Goal: Register for event/course

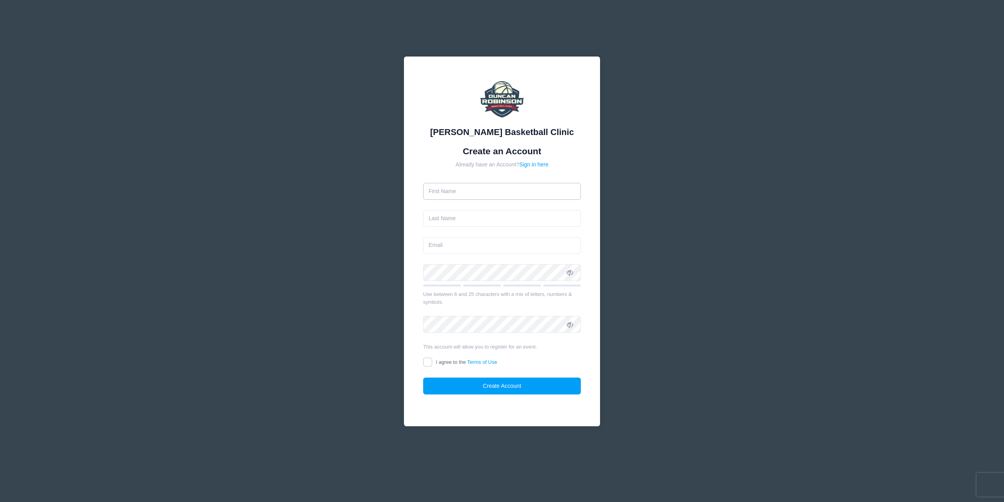
click at [449, 188] on input "text" at bounding box center [502, 191] width 158 height 17
type input "[PERSON_NAME]"
type input "[EMAIL_ADDRESS][DOMAIN_NAME]"
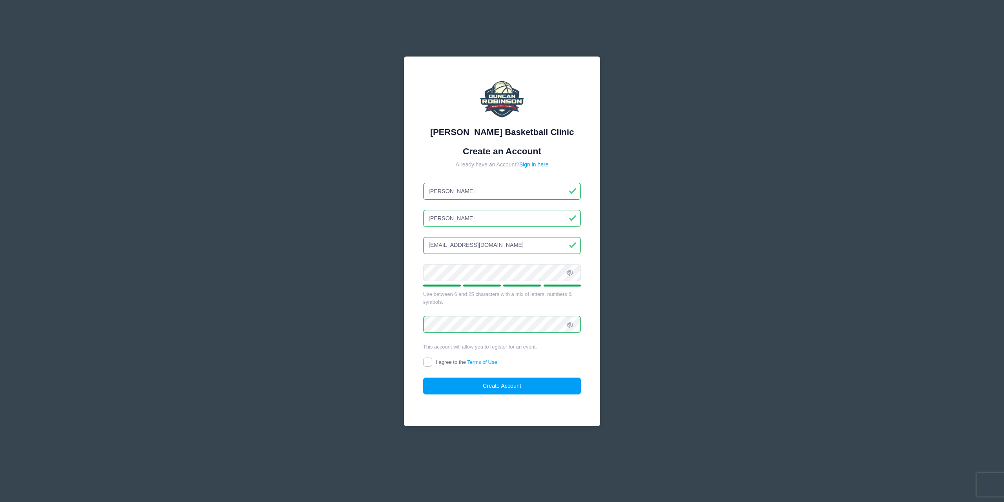
click at [432, 362] on label "I agree to the Terms of Use" at bounding box center [460, 362] width 74 height 8
click at [432, 362] on input "I agree to the Terms of Use" at bounding box center [427, 361] width 9 height 9
checkbox input "true"
click at [509, 388] on button "Create Account" at bounding box center [502, 385] width 158 height 17
click at [509, 388] on div "Create Account" at bounding box center [502, 385] width 158 height 17
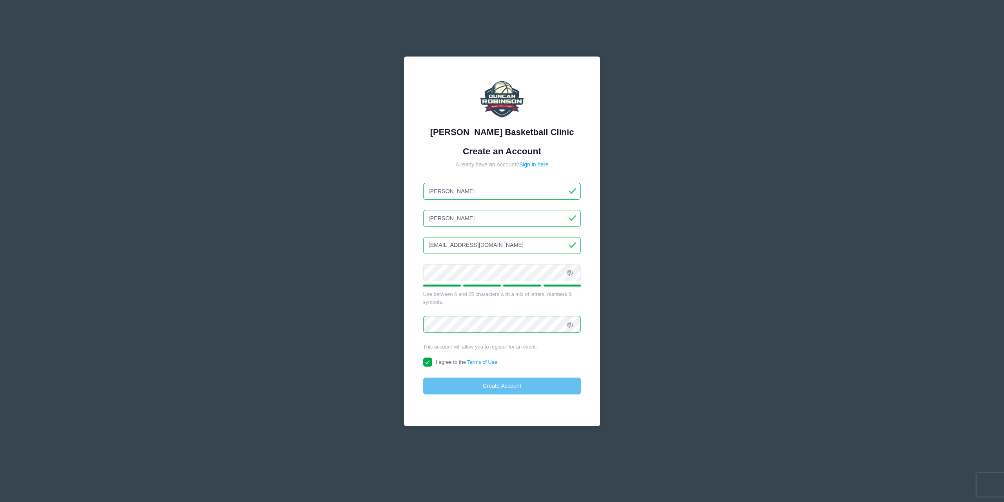
click at [509, 388] on body "Processing Request Please wait... Processing Request Please wait... Processing …" at bounding box center [502, 251] width 1004 height 502
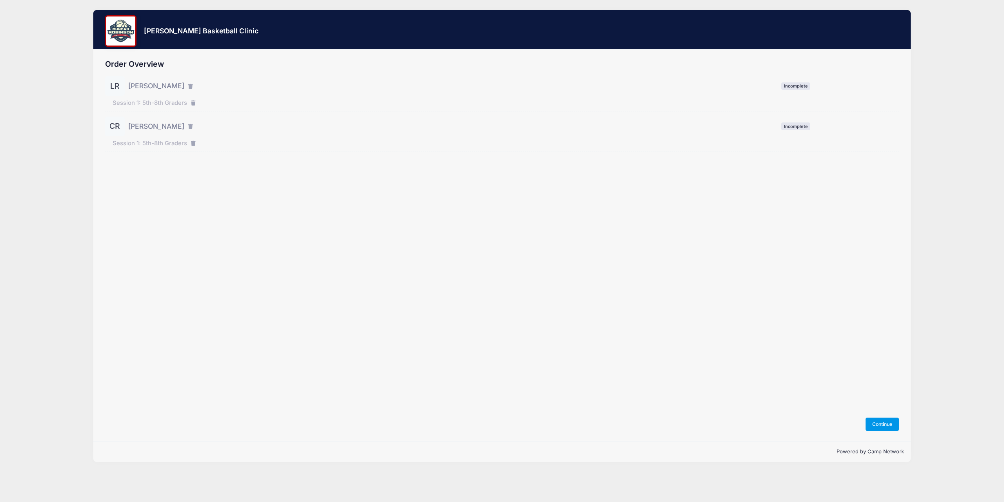
click at [878, 426] on button "Continue" at bounding box center [883, 423] width 34 height 13
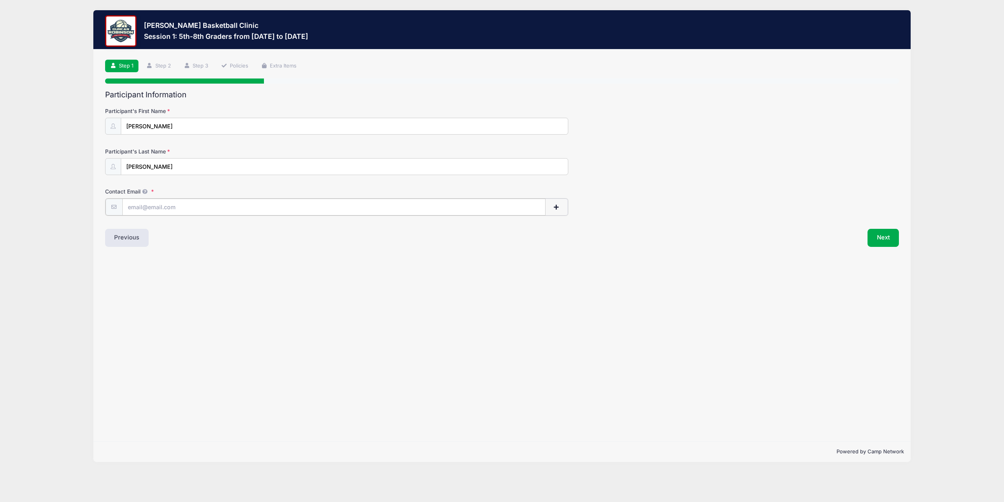
click at [164, 202] on input "Contact Email" at bounding box center [333, 206] width 423 height 17
type input "jayrushforth@yahoo.com"
click at [888, 237] on button "Next" at bounding box center [884, 237] width 32 height 18
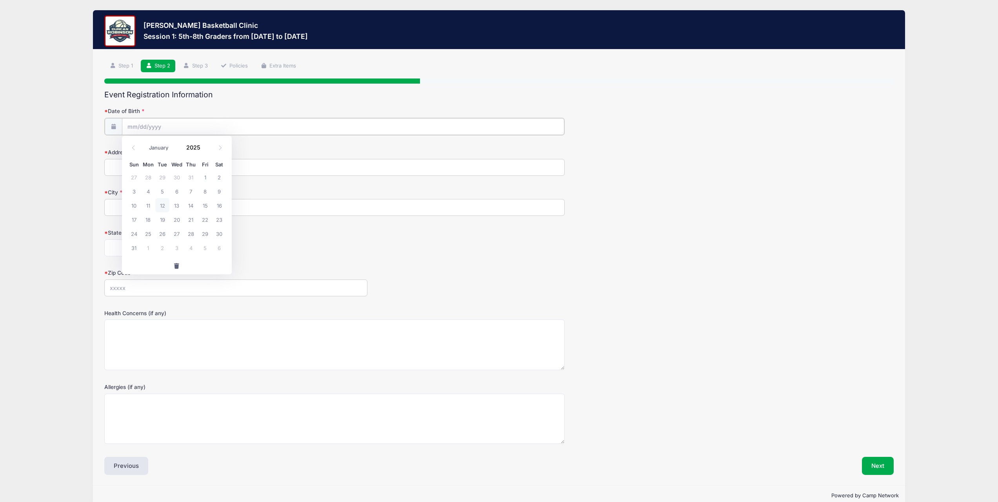
click at [142, 125] on input "Date of Birth" at bounding box center [343, 126] width 443 height 17
click at [220, 150] on span at bounding box center [220, 147] width 13 height 13
click at [135, 150] on icon at bounding box center [133, 147] width 5 height 5
click at [141, 127] on input "Date of Birth" at bounding box center [343, 126] width 443 height 17
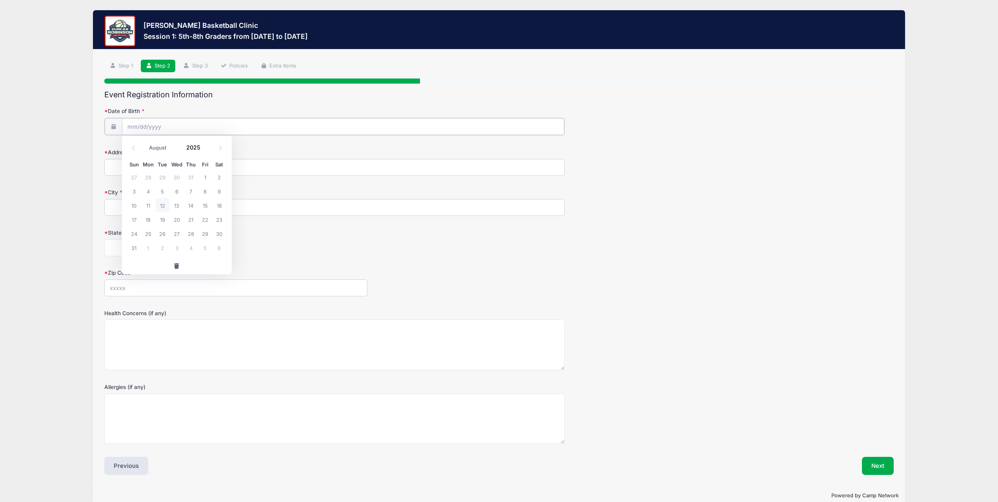
click at [141, 127] on input "Date of Birth" at bounding box center [343, 126] width 443 height 17
click at [133, 150] on icon at bounding box center [133, 147] width 5 height 5
click at [133, 149] on icon at bounding box center [133, 147] width 5 height 5
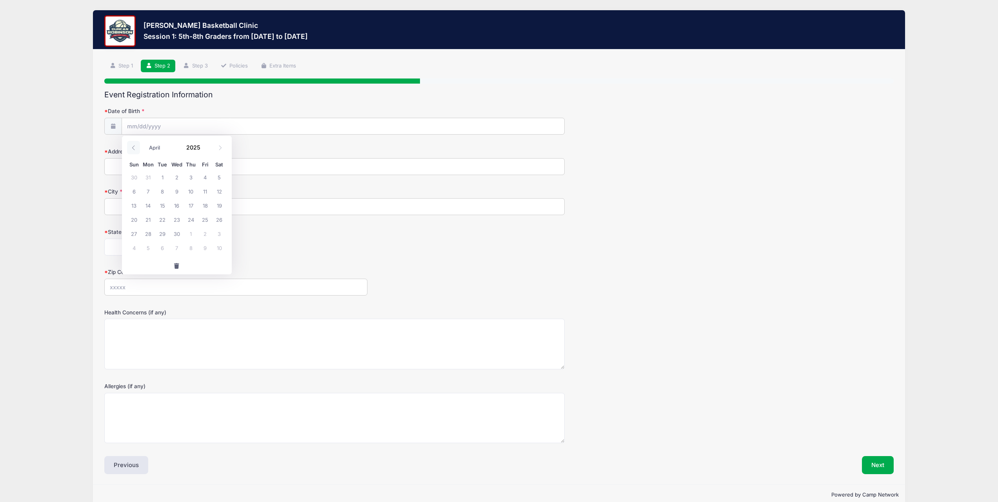
click at [133, 149] on icon at bounding box center [133, 147] width 5 height 5
select select "0"
click at [132, 149] on icon at bounding box center [133, 147] width 5 height 5
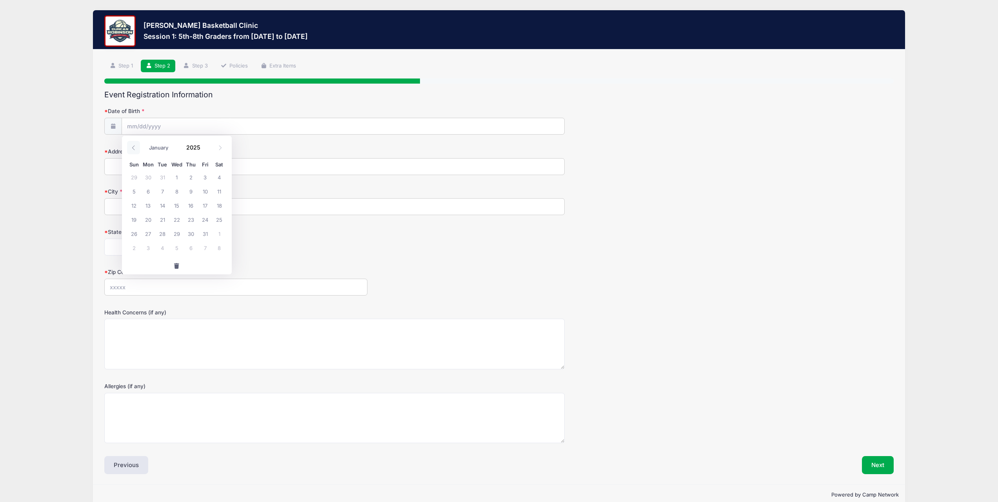
type input "2024"
click at [132, 150] on icon at bounding box center [133, 147] width 5 height 5
click at [132, 150] on span at bounding box center [133, 147] width 13 height 13
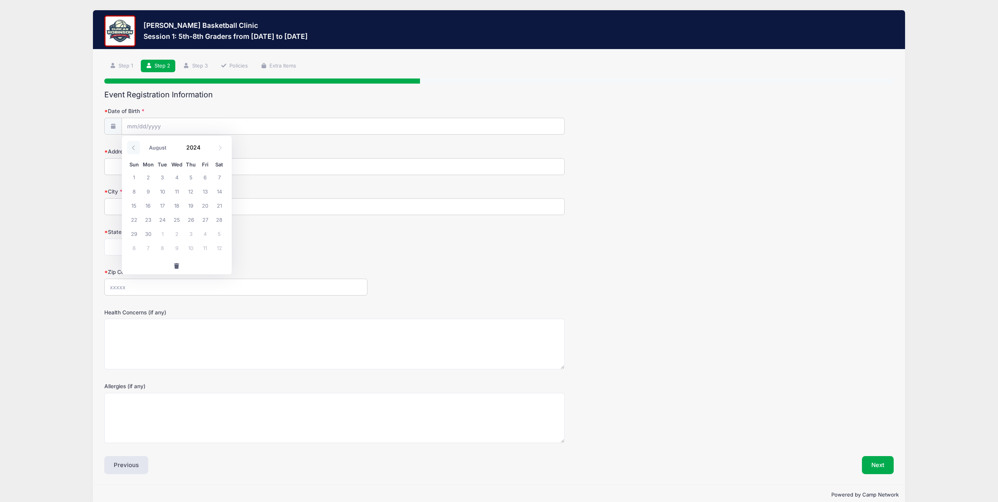
click at [131, 151] on span at bounding box center [133, 147] width 13 height 13
select select "4"
click at [124, 125] on input "Date of Birth" at bounding box center [343, 126] width 443 height 17
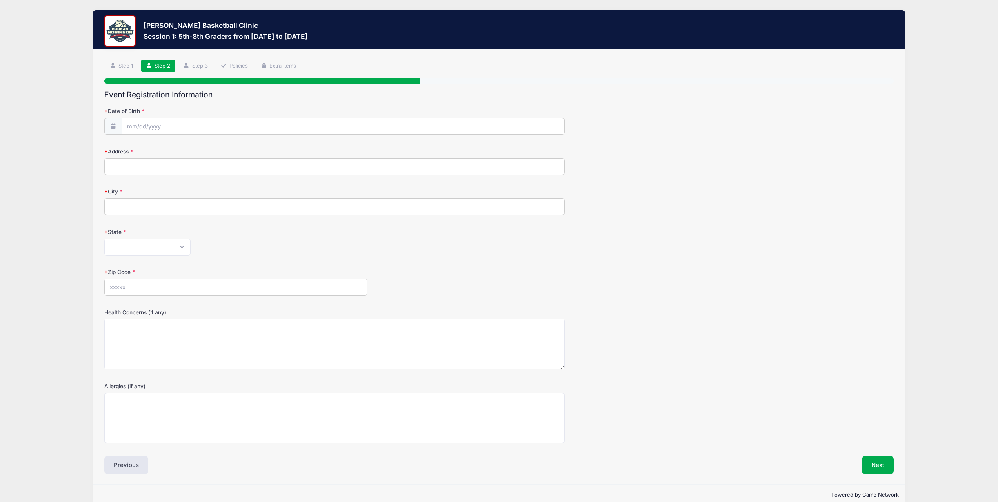
click at [115, 125] on icon at bounding box center [113, 126] width 6 height 5
type input "2025"
click at [140, 124] on input "Date of Birth" at bounding box center [343, 126] width 443 height 17
click at [135, 125] on input "Date of Birth" at bounding box center [343, 126] width 443 height 17
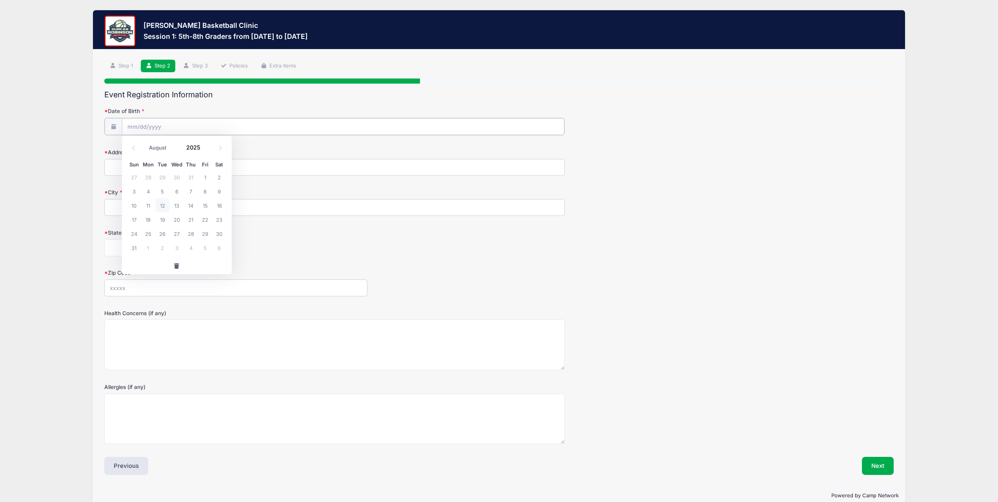
click at [135, 125] on input "Date of Birth" at bounding box center [343, 126] width 443 height 17
click at [132, 148] on icon at bounding box center [133, 147] width 5 height 5
click at [131, 148] on icon at bounding box center [133, 147] width 5 height 5
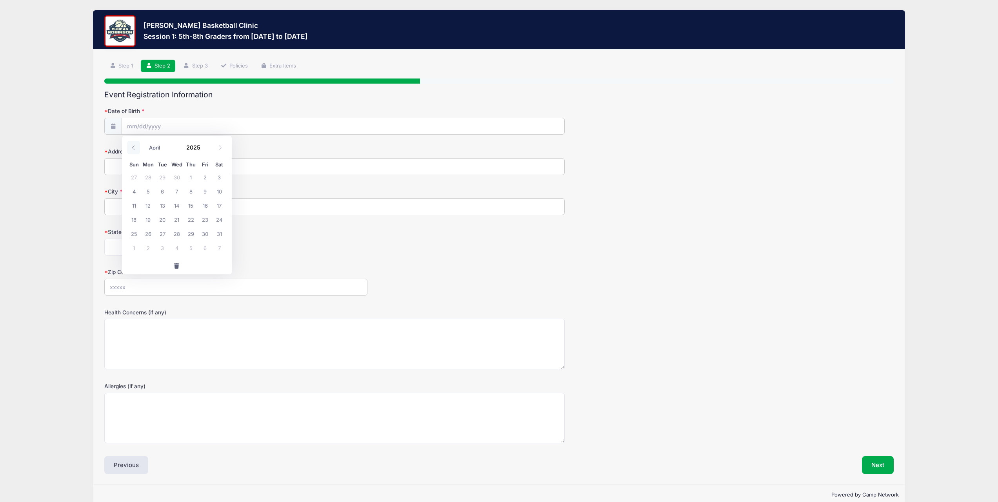
click at [131, 148] on icon at bounding box center [133, 147] width 5 height 5
select select "0"
click at [131, 148] on icon at bounding box center [133, 147] width 5 height 5
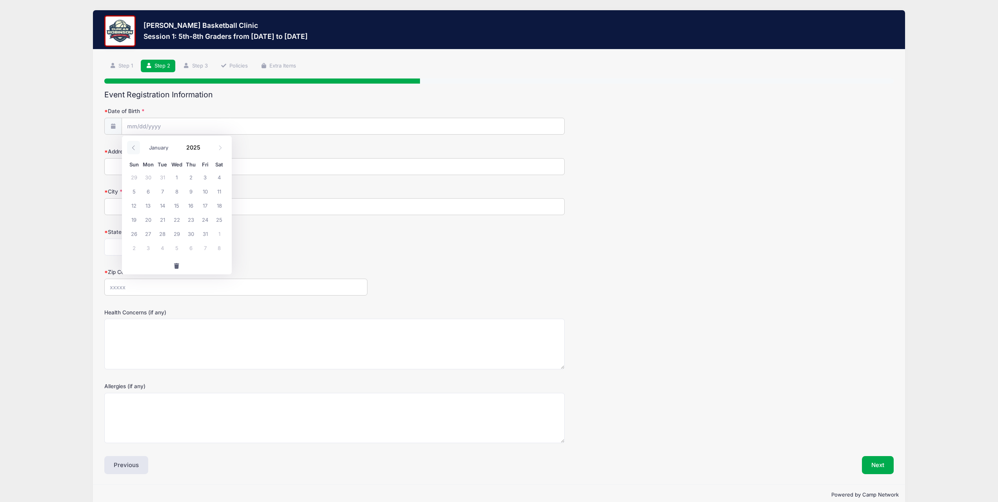
type input "2024"
click at [131, 148] on icon at bounding box center [133, 147] width 5 height 5
select select "10"
click at [192, 149] on input "2024" at bounding box center [195, 147] width 25 height 12
click at [204, 149] on span at bounding box center [205, 150] width 5 height 6
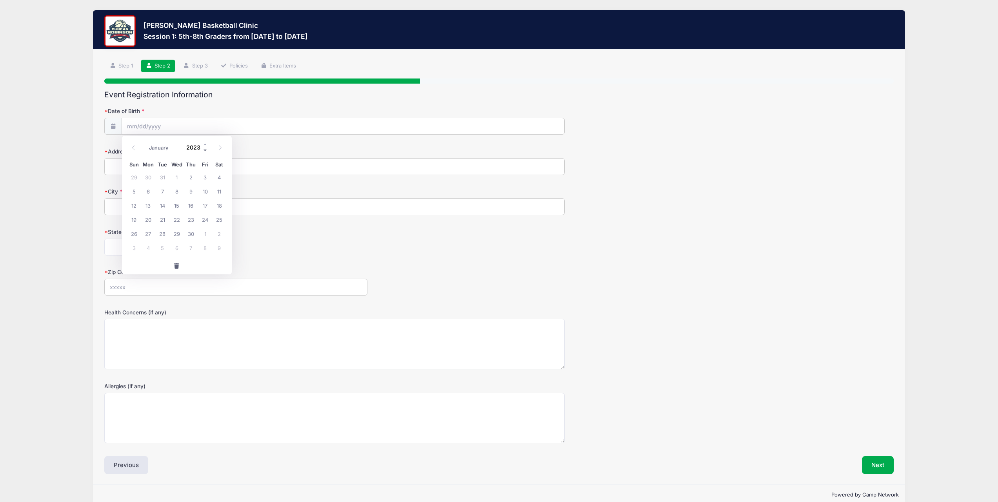
click at [204, 150] on span at bounding box center [205, 150] width 5 height 6
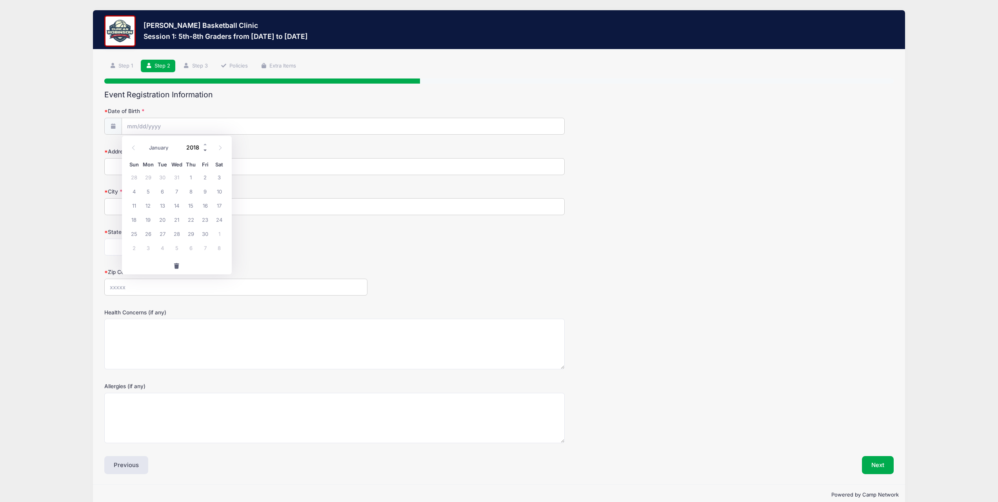
click at [204, 150] on span at bounding box center [205, 150] width 5 height 6
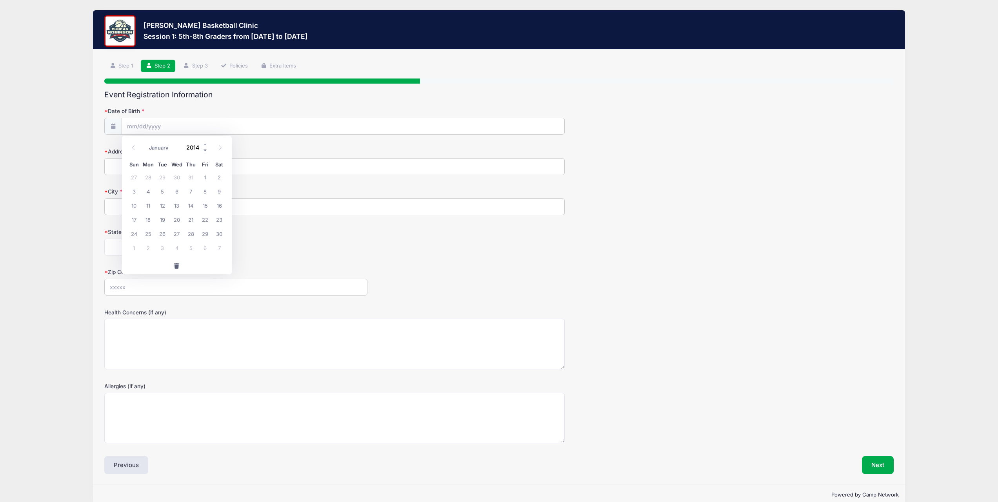
type input "2013"
click at [221, 149] on icon at bounding box center [220, 147] width 5 height 5
select select "11"
click at [220, 190] on span "14" at bounding box center [219, 191] width 14 height 14
type input "12/14/2013"
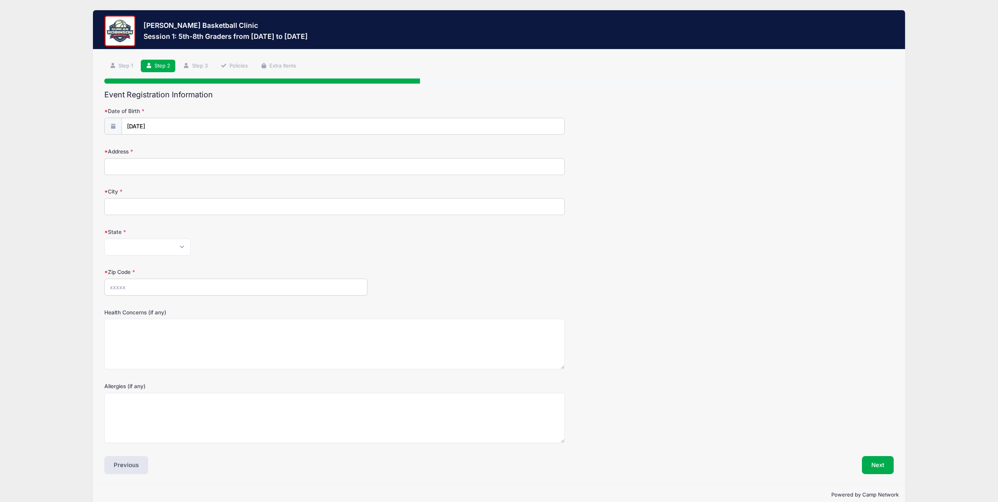
click at [128, 165] on input "Address" at bounding box center [334, 166] width 460 height 17
type input "199 Locke Rd."
type input "Rye"
click at [181, 247] on select "Alabama Alaska American Samoa Arizona Arkansas Armed Forces Africa Armed Forces…" at bounding box center [147, 246] width 86 height 17
select select "NH"
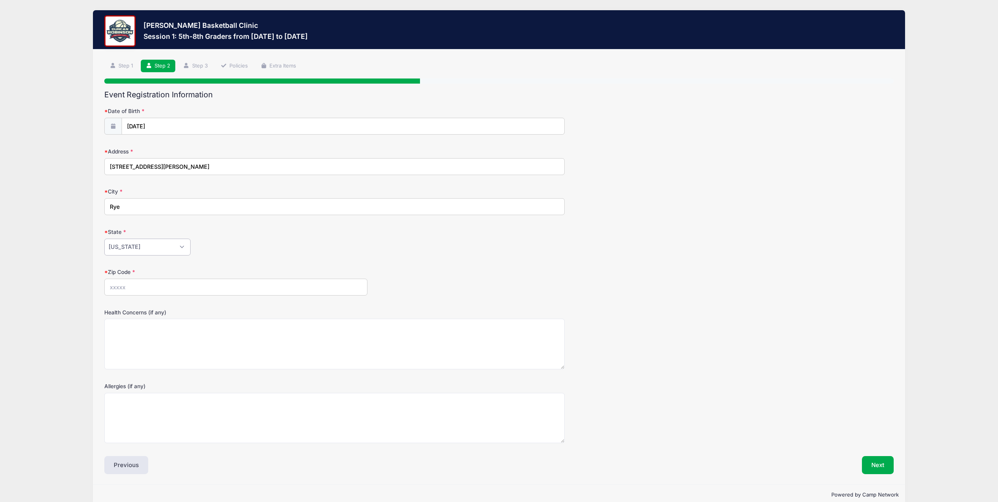
click at [104, 238] on select "Alabama Alaska American Samoa Arizona Arkansas Armed Forces Africa Armed Forces…" at bounding box center [147, 246] width 86 height 17
click at [136, 289] on input "Zip Code" at bounding box center [235, 286] width 263 height 17
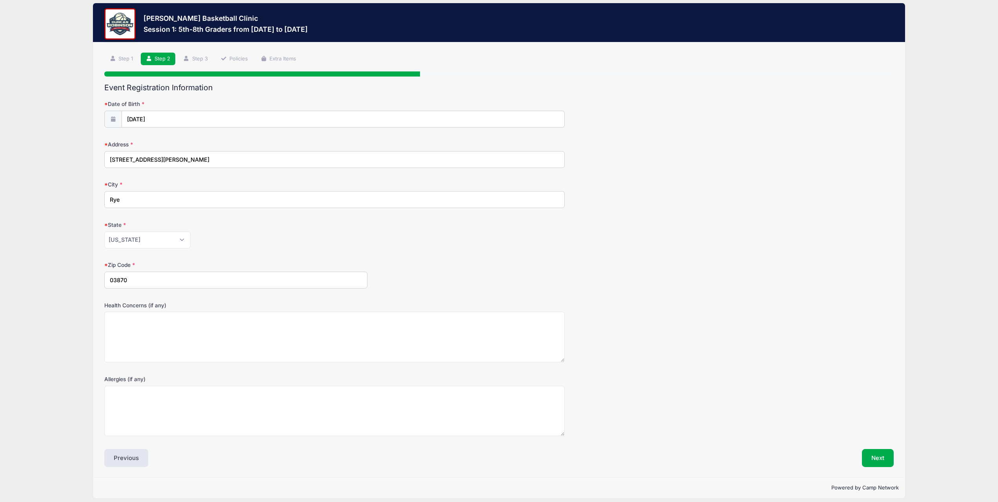
scroll to position [13, 0]
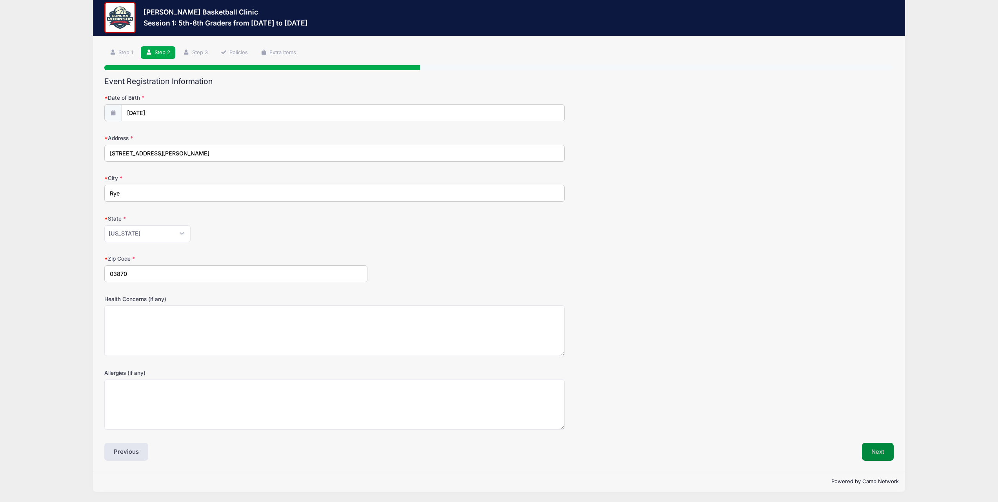
type input "03870"
click at [880, 454] on button "Next" at bounding box center [878, 451] width 32 height 18
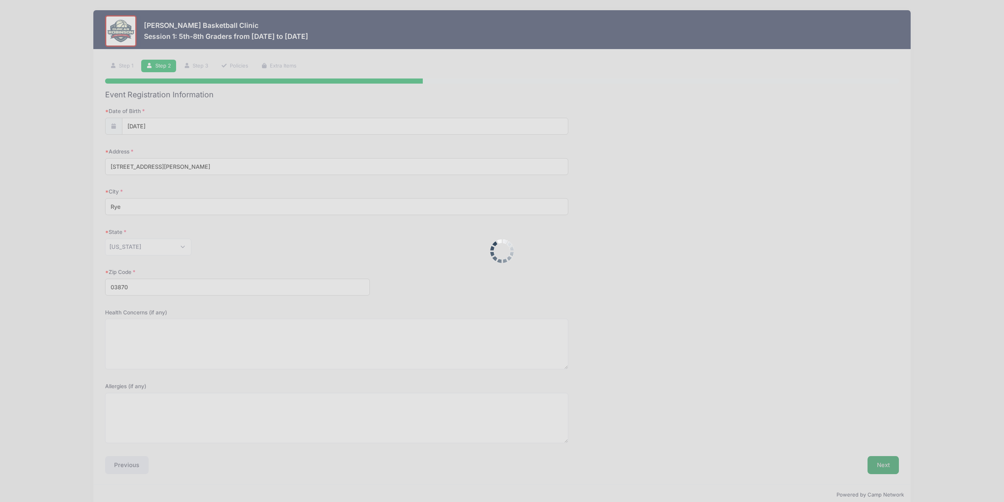
scroll to position [0, 0]
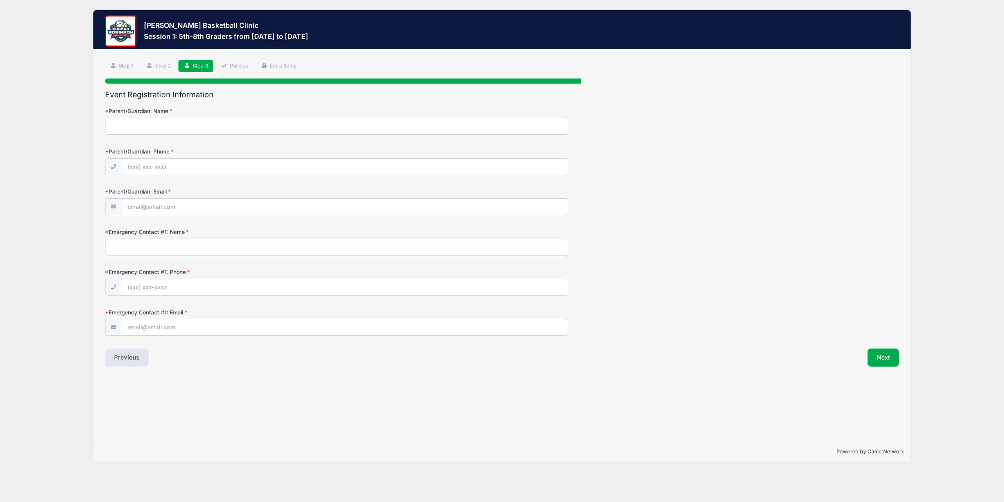
click at [142, 125] on input "Parent/Guardian: Name" at bounding box center [336, 126] width 463 height 17
type input "Jay Rushforth"
click at [130, 166] on input "Parent/Guardian: Phone" at bounding box center [345, 166] width 446 height 17
type input "(603) 502-4625"
click at [152, 212] on input "Parent/Guardian: Email" at bounding box center [345, 206] width 446 height 17
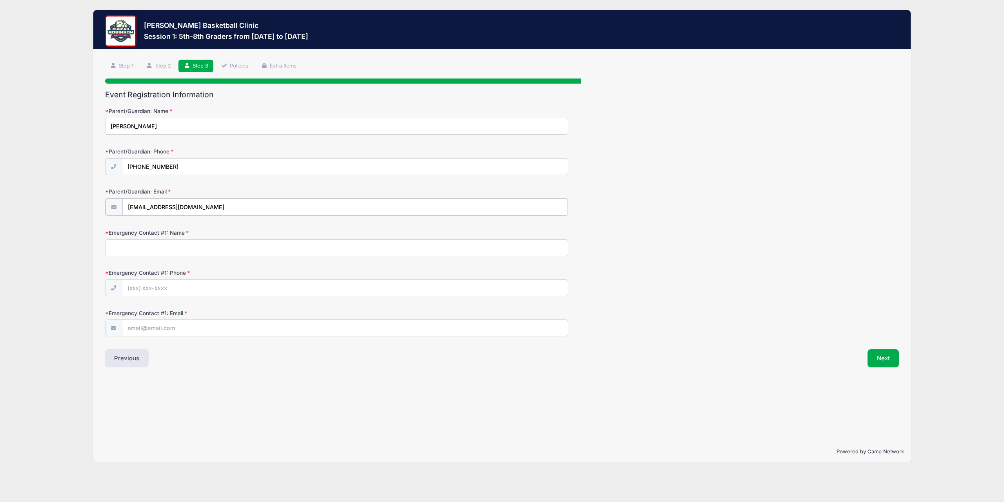
type input "[EMAIL_ADDRESS][DOMAIN_NAME]"
click at [188, 246] on input "Emergency Contact #1: Name" at bounding box center [336, 246] width 463 height 17
type input "Jackie Rushforth"
click at [136, 290] on input "Emergency Contact #1: Phone" at bounding box center [345, 287] width 446 height 17
type input "(603) 531-9819"
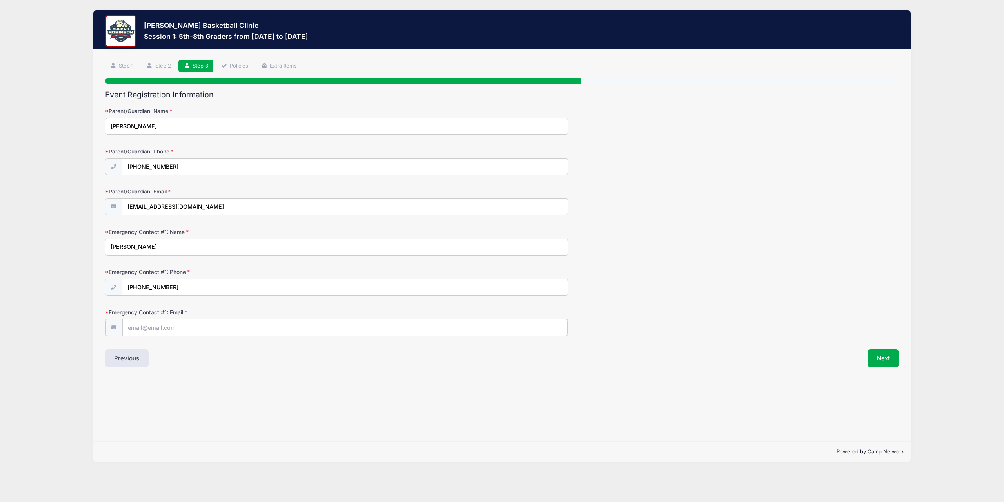
click at [158, 328] on input "Emergency Contact #1: Email" at bounding box center [345, 327] width 446 height 17
type input "jackie.erdall@gmail.com"
click at [889, 358] on button "Next" at bounding box center [884, 357] width 32 height 18
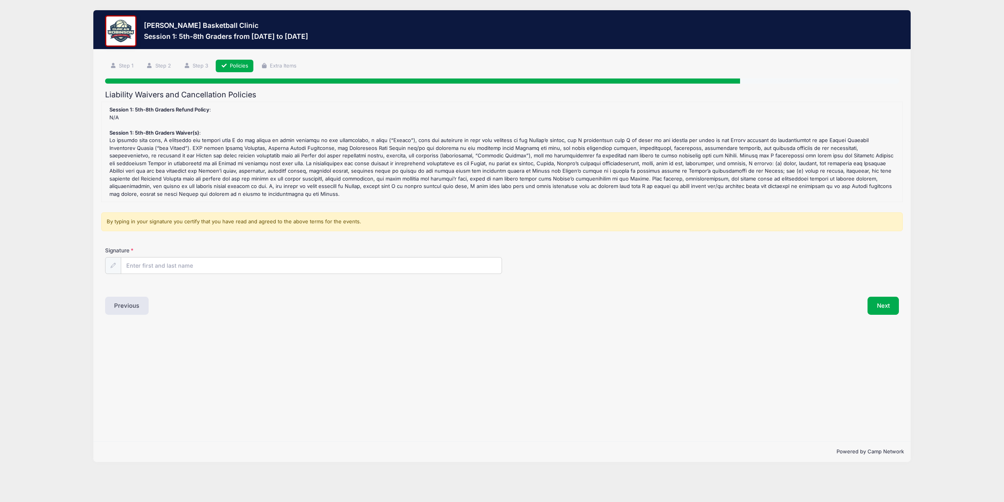
click at [889, 358] on body "Processing Request Please wait... Processing Request Please wait... Processing …" at bounding box center [502, 251] width 1004 height 502
click at [162, 259] on input "Signature" at bounding box center [311, 265] width 380 height 17
type input "Jay Rushforth"
click at [887, 300] on button "Next" at bounding box center [884, 305] width 32 height 18
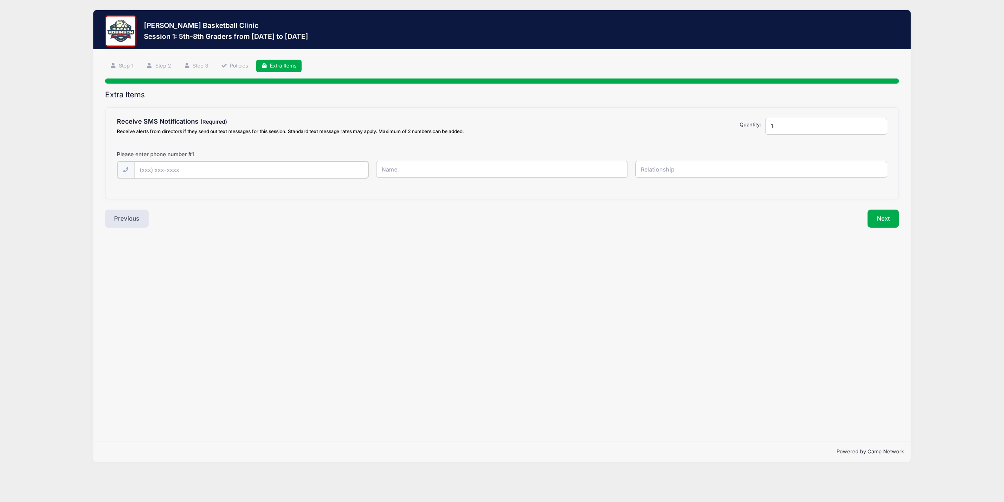
click at [0, 0] on input "text" at bounding box center [0, 0] width 0 height 0
type input "(603) 502-4625"
click at [0, 0] on input "text" at bounding box center [0, 0] width 0 height 0
type input "Jay Rushforth"
click at [0, 0] on input "text" at bounding box center [0, 0] width 0 height 0
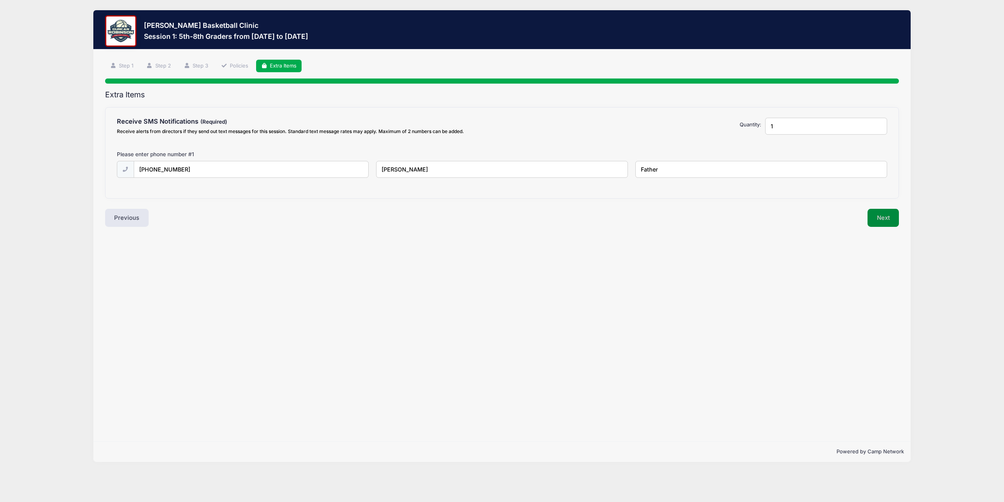
type input "Father"
click at [896, 218] on button "Next" at bounding box center [884, 218] width 32 height 18
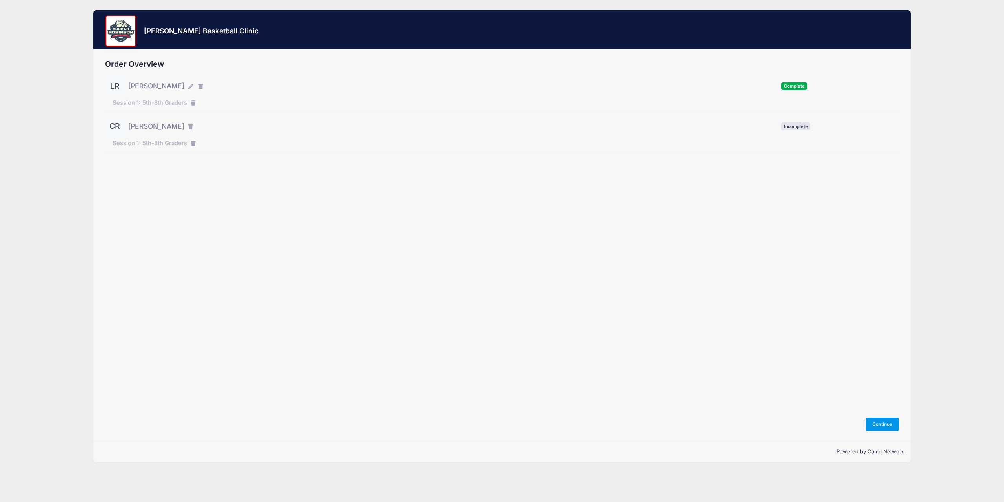
click at [884, 424] on button "Continue" at bounding box center [883, 423] width 34 height 13
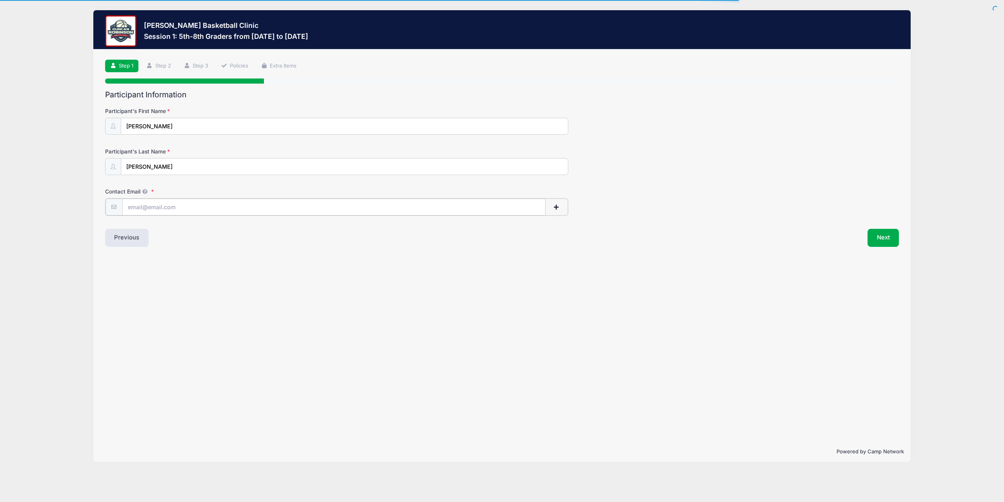
click at [145, 207] on input "Contact Email" at bounding box center [333, 206] width 423 height 17
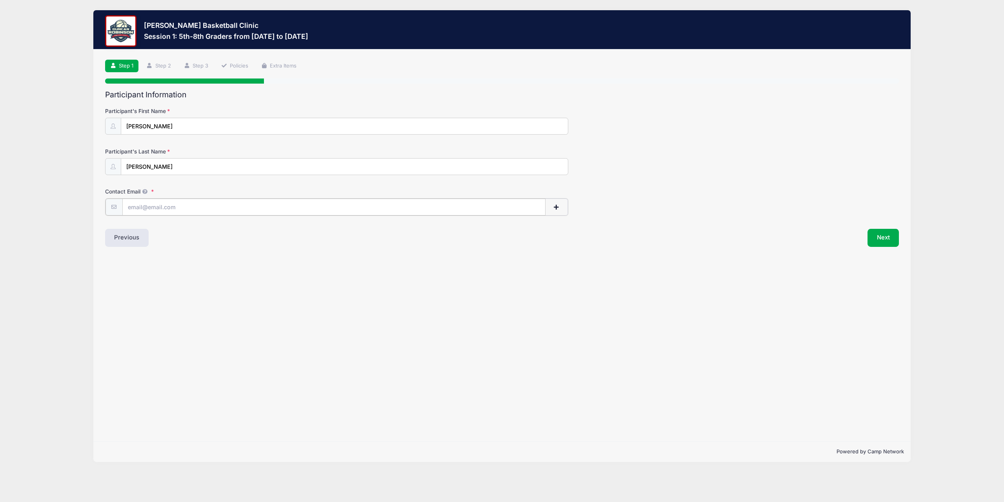
type input "jayrushforth@yahoo.com"
click at [879, 235] on button "Next" at bounding box center [884, 237] width 32 height 18
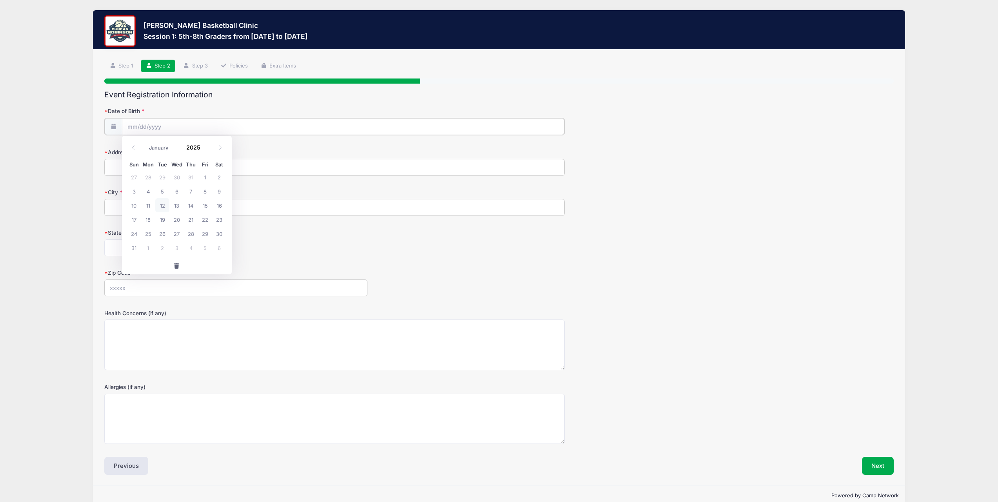
click at [151, 123] on input "Date of Birth" at bounding box center [343, 126] width 443 height 17
click at [193, 149] on input "2025" at bounding box center [195, 147] width 25 height 12
click at [204, 149] on span at bounding box center [205, 150] width 5 height 6
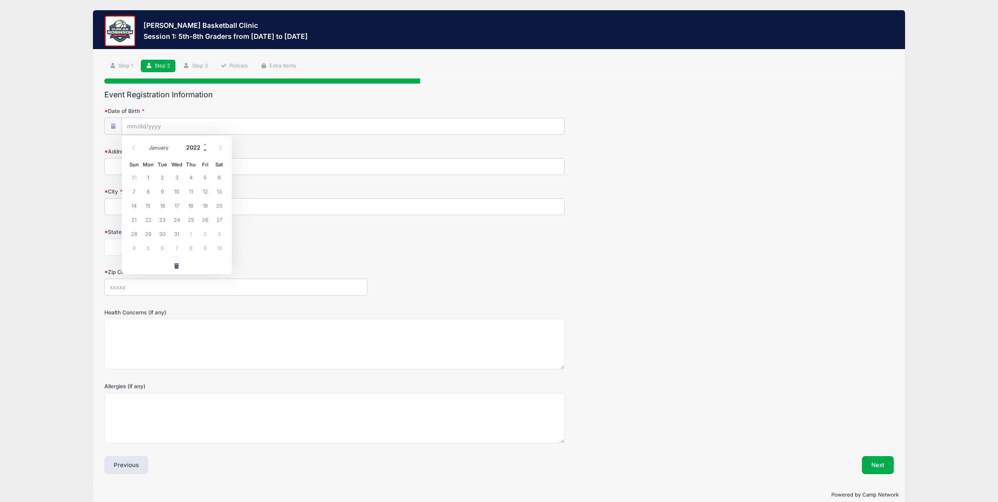
click at [204, 149] on span at bounding box center [205, 150] width 5 height 6
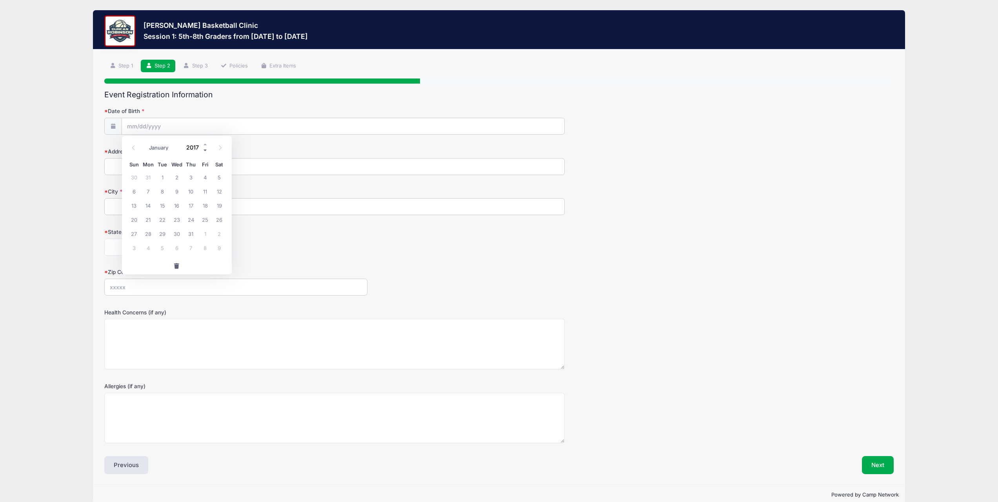
click at [205, 151] on span at bounding box center [205, 150] width 5 height 6
type input "2015"
click at [133, 145] on icon at bounding box center [133, 147] width 5 height 5
click at [133, 146] on icon at bounding box center [133, 147] width 5 height 5
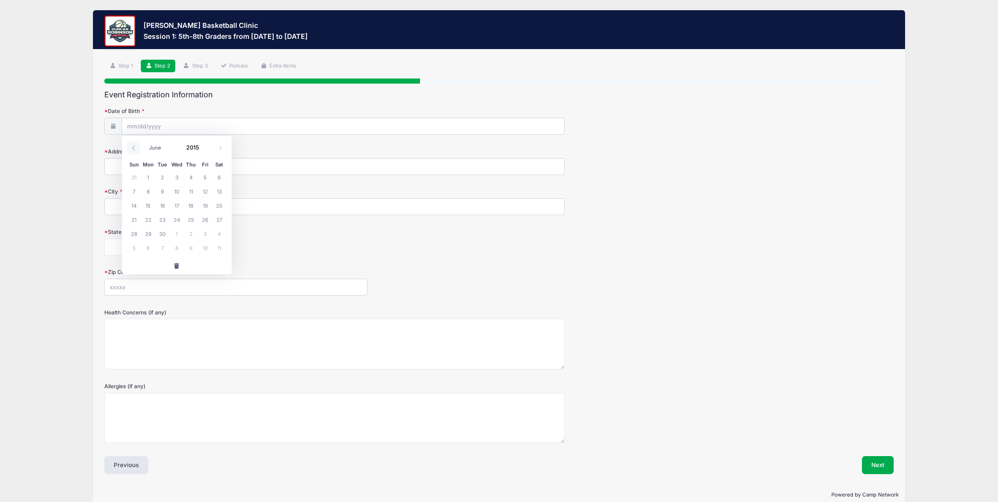
click at [133, 146] on icon at bounding box center [133, 147] width 5 height 5
select select "4"
click at [134, 219] on span "17" at bounding box center [134, 219] width 14 height 14
type input "05/17/2015"
click at [123, 168] on input "Address" at bounding box center [334, 166] width 460 height 17
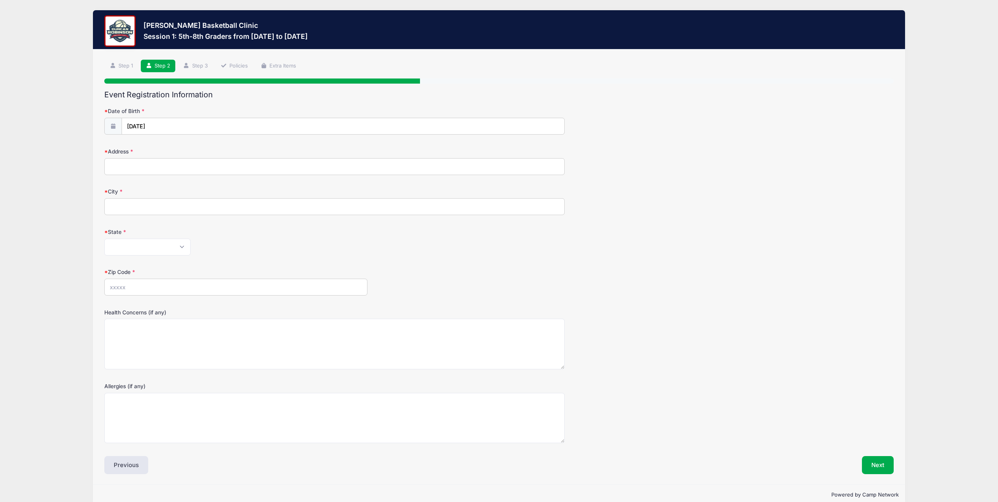
type input "199 Locke Rd."
click at [137, 205] on input "City" at bounding box center [334, 206] width 460 height 17
type input "Rye"
click at [137, 247] on select "Alabama Alaska American Samoa Arizona Arkansas Armed Forces Africa Armed Forces…" at bounding box center [147, 246] width 86 height 17
select select "NH"
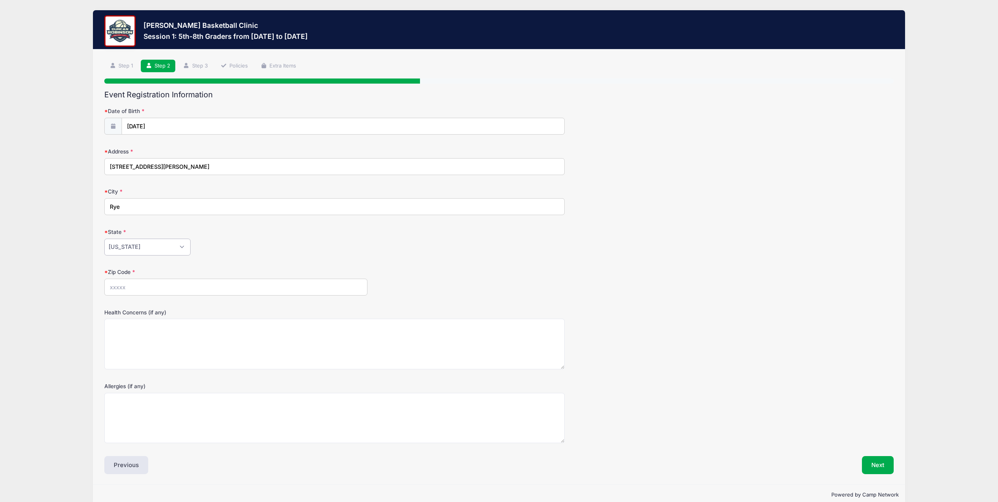
click at [104, 238] on select "Alabama Alaska American Samoa Arizona Arkansas Armed Forces Africa Armed Forces…" at bounding box center [147, 246] width 86 height 17
click at [118, 290] on input "Zip Code" at bounding box center [235, 286] width 263 height 17
type input "03870"
click at [878, 461] on button "Next" at bounding box center [878, 465] width 32 height 18
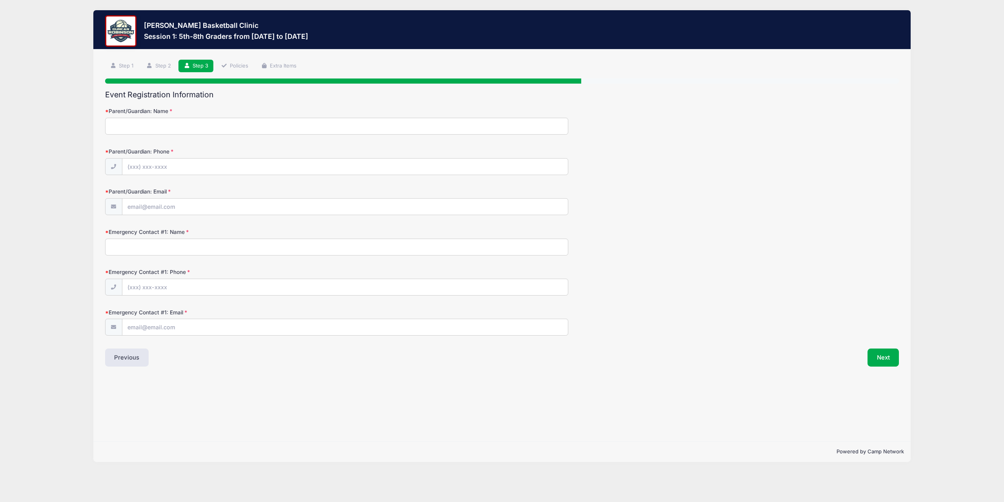
click at [158, 125] on input "Parent/Guardian: Name" at bounding box center [336, 126] width 463 height 17
type input "Jay Rushforth"
click at [153, 162] on input "Parent/Guardian: Phone" at bounding box center [345, 166] width 446 height 17
type input "(603) 502-4625"
click at [143, 208] on input "Parent/Guardian: Email" at bounding box center [345, 206] width 446 height 17
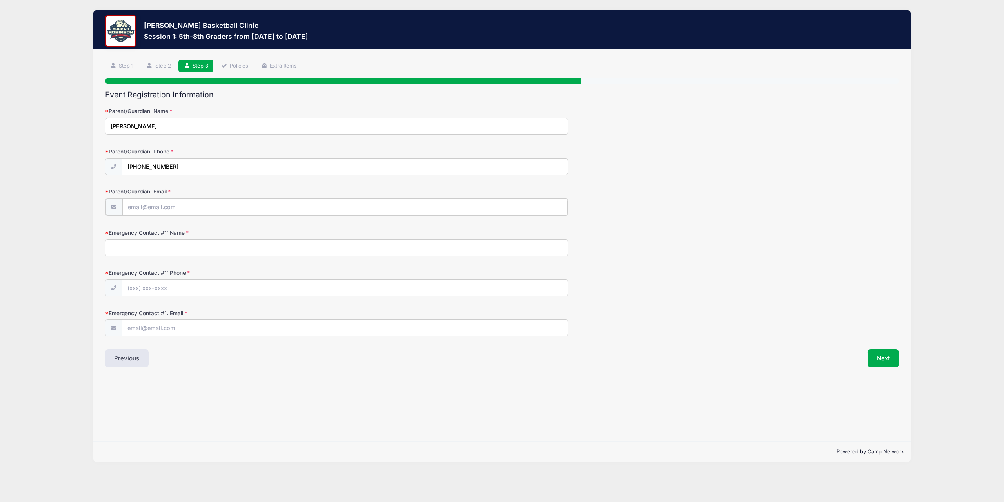
type input "[EMAIL_ADDRESS][DOMAIN_NAME]"
click at [127, 247] on input "Emergency Contact #1: Name" at bounding box center [336, 246] width 463 height 17
type input "Jackie Rushforth"
click at [153, 286] on input "Emergency Contact #1: Phone" at bounding box center [345, 287] width 446 height 17
type input "(603) 531-9819"
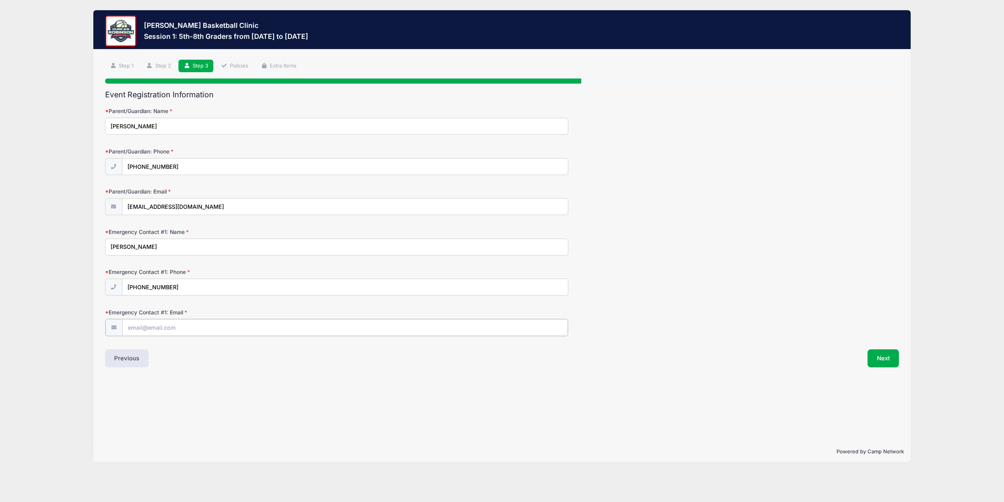
click at [134, 327] on input "Emergency Contact #1: Email" at bounding box center [345, 327] width 446 height 17
type input "jackie.erdall@gmail.com"
click at [884, 356] on button "Next" at bounding box center [884, 357] width 32 height 18
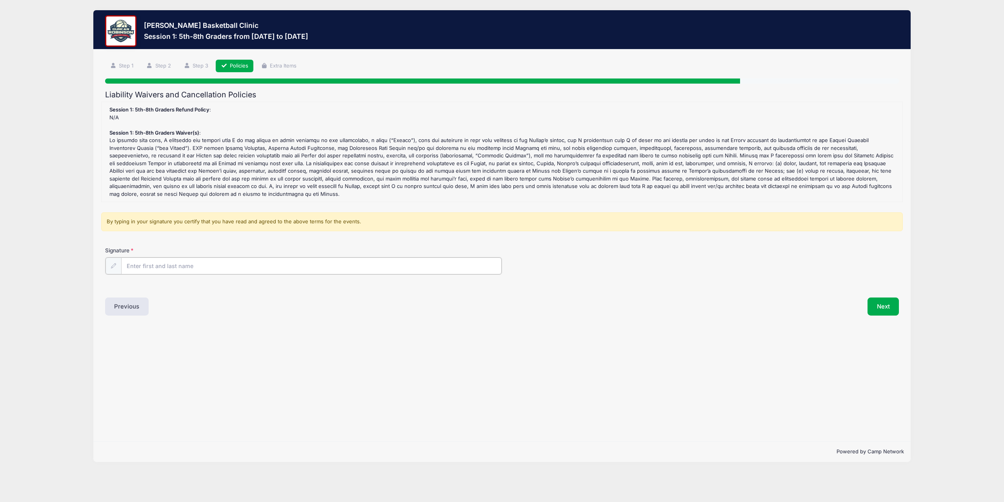
click at [157, 257] on input "Signature" at bounding box center [311, 265] width 380 height 17
type input "Jay Rushforth"
click at [880, 297] on button "Next" at bounding box center [884, 305] width 32 height 18
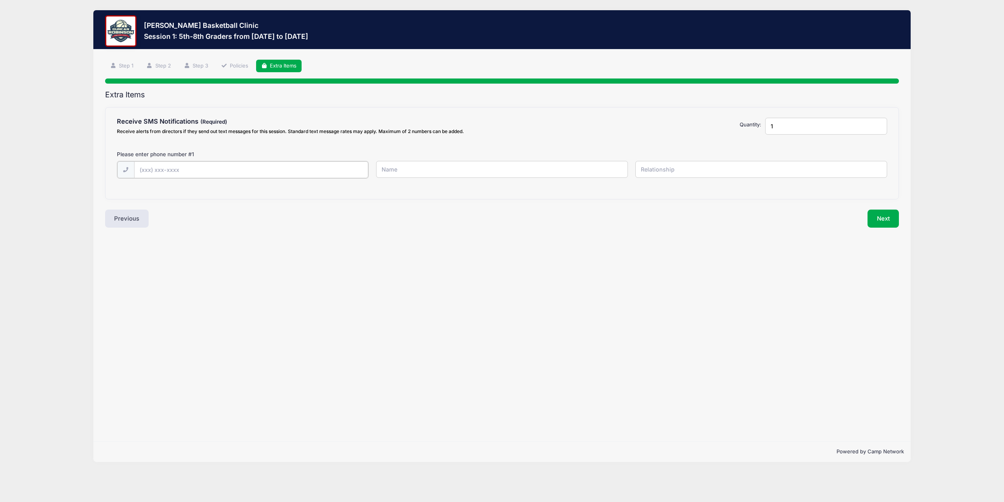
click at [0, 0] on input "text" at bounding box center [0, 0] width 0 height 0
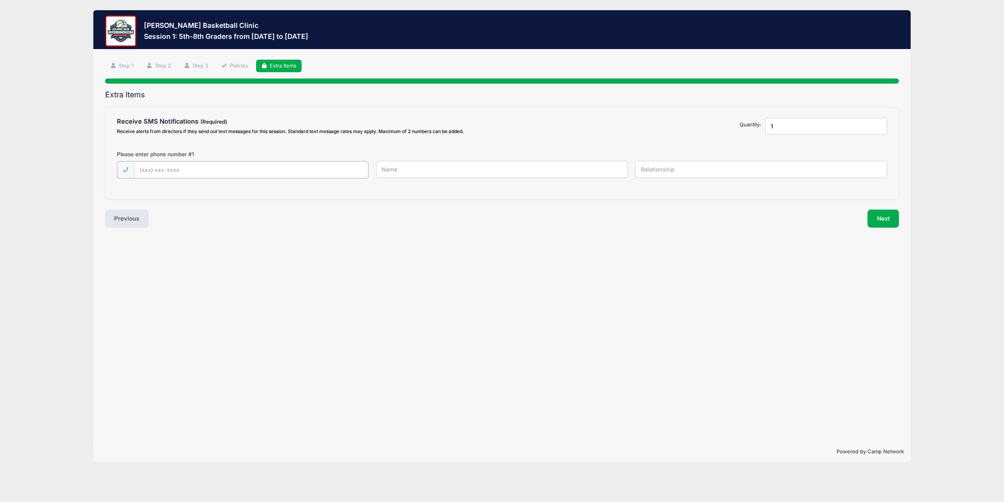
click at [0, 0] on input "text" at bounding box center [0, 0] width 0 height 0
type input "(603) 502-4625"
click at [0, 0] on input "text" at bounding box center [0, 0] width 0 height 0
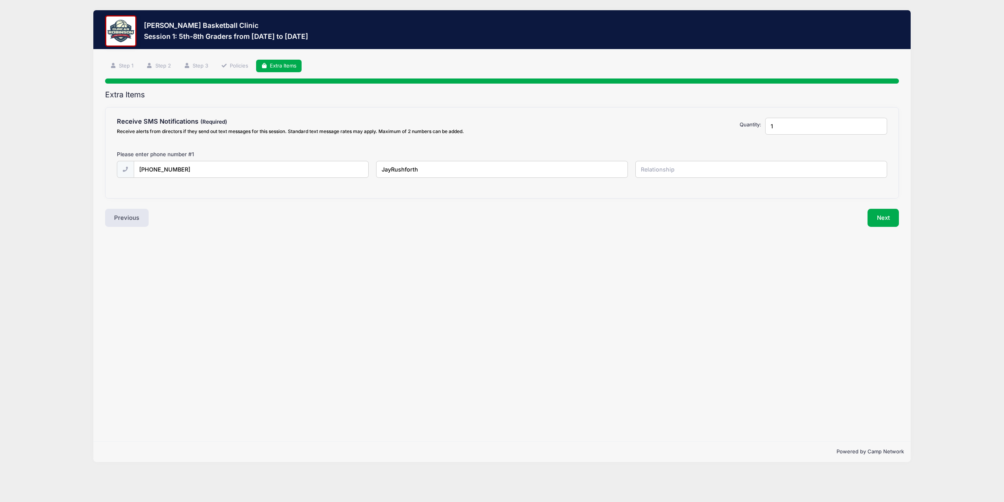
click at [0, 0] on input "JayRushforth" at bounding box center [0, 0] width 0 height 0
type input "Jay Rushforth"
click at [0, 0] on input "text" at bounding box center [0, 0] width 0 height 0
type input "Father"
click at [883, 215] on button "Next" at bounding box center [884, 218] width 32 height 18
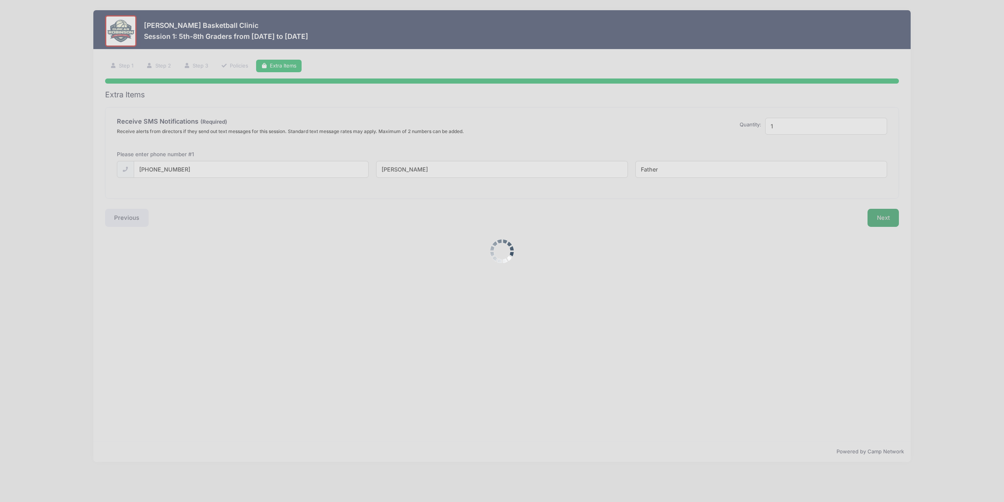
click at [883, 215] on div at bounding box center [502, 251] width 1004 height 502
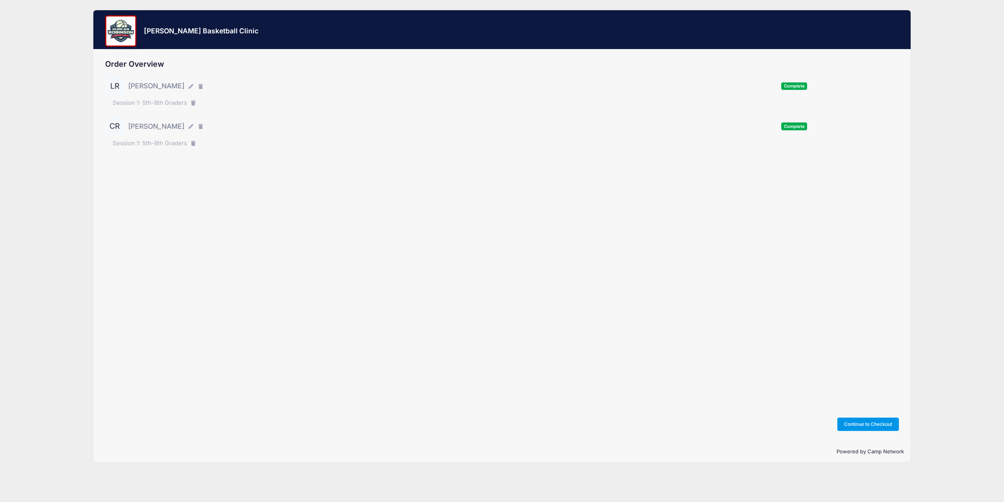
click at [858, 427] on button "Continue to Checkout" at bounding box center [868, 423] width 62 height 13
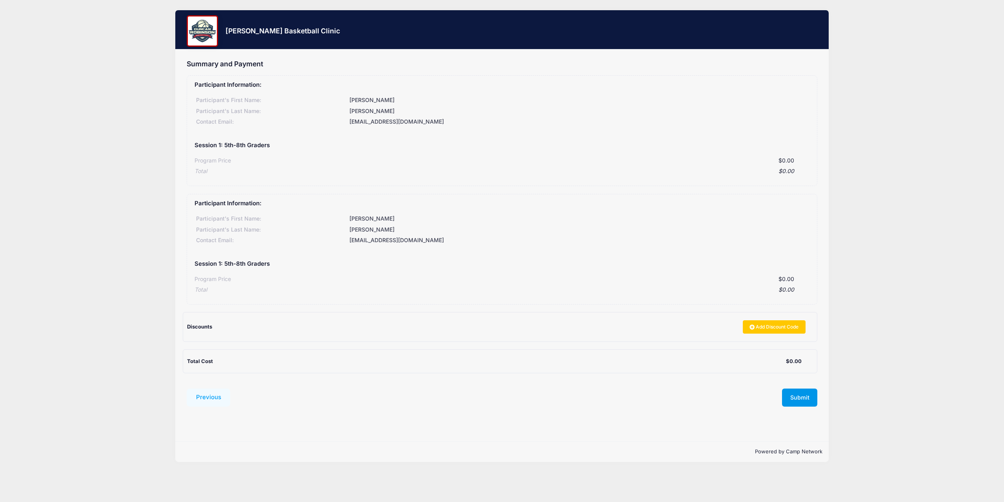
click at [798, 397] on button "Submit" at bounding box center [799, 397] width 35 height 18
